Goal: Task Accomplishment & Management: Use online tool/utility

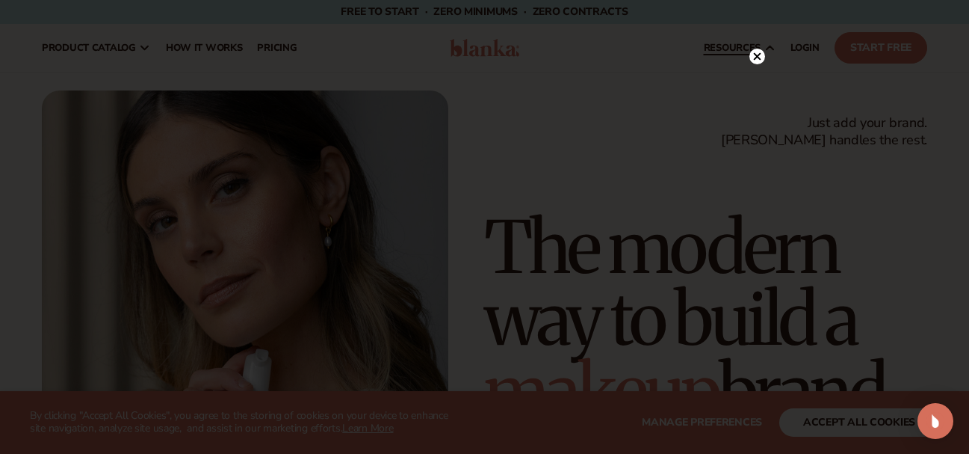
click at [753, 47] on div at bounding box center [758, 56] width 16 height 26
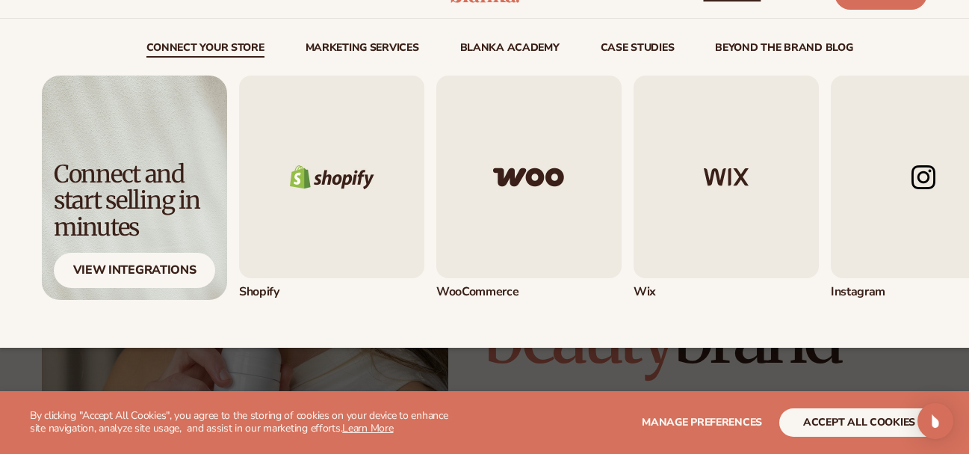
scroll to position [59, 0]
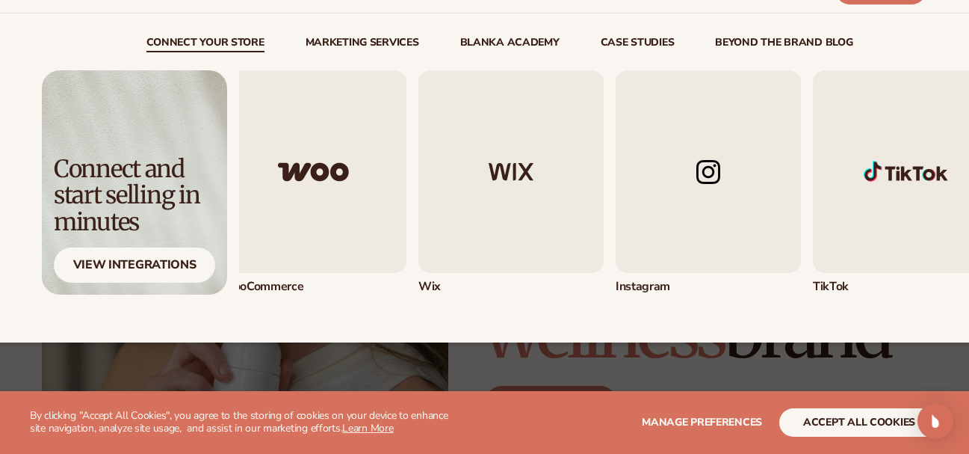
click at [521, 211] on img "3 / 5" at bounding box center [511, 171] width 185 height 203
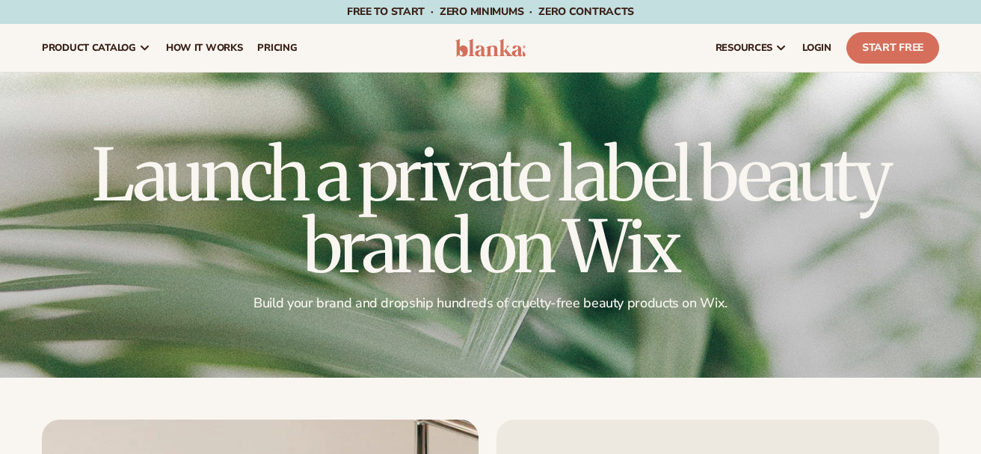
click at [799, 155] on h1 "Launch a private label beauty brand on Wix" at bounding box center [490, 211] width 897 height 144
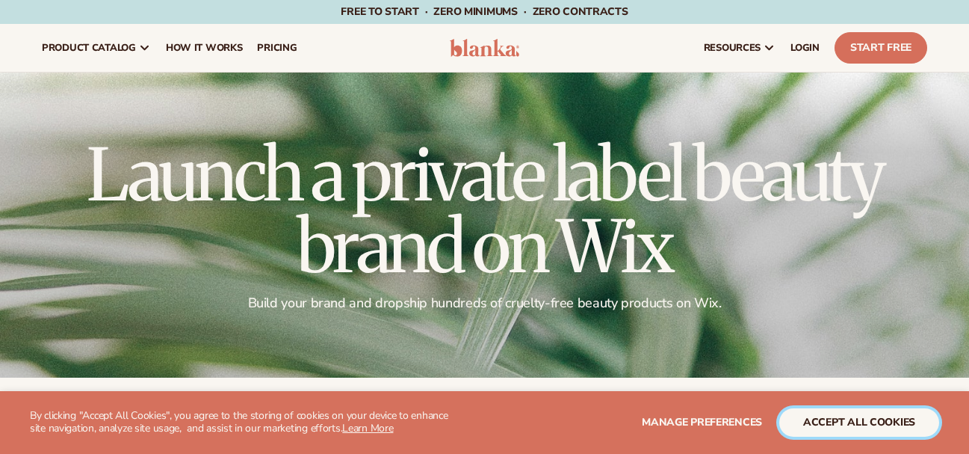
click at [810, 425] on button "accept all cookies" at bounding box center [860, 422] width 160 height 28
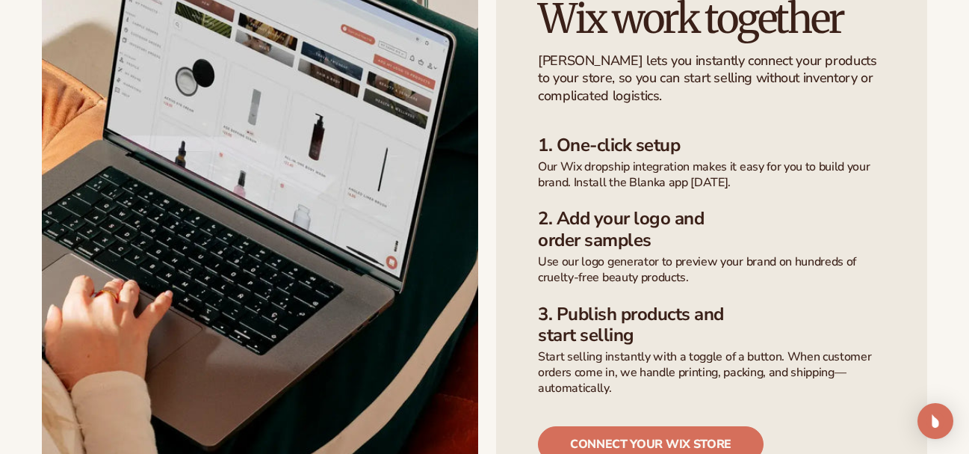
scroll to position [591, 0]
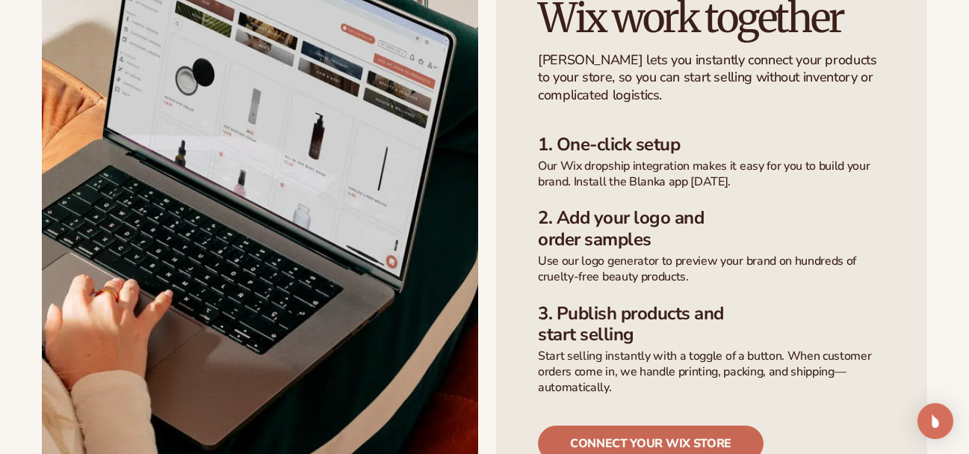
click at [706, 425] on link "connect your wix store" at bounding box center [651, 443] width 226 height 36
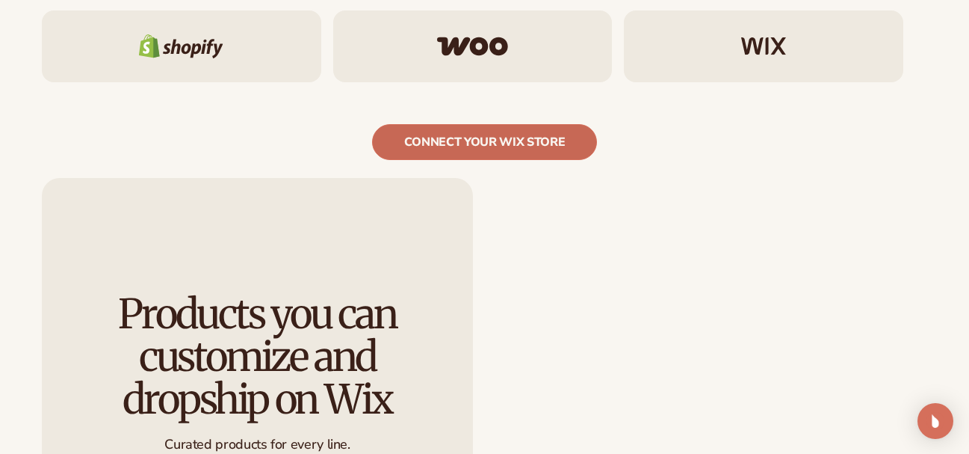
scroll to position [1240, 0]
